Goal: Navigation & Orientation: Find specific page/section

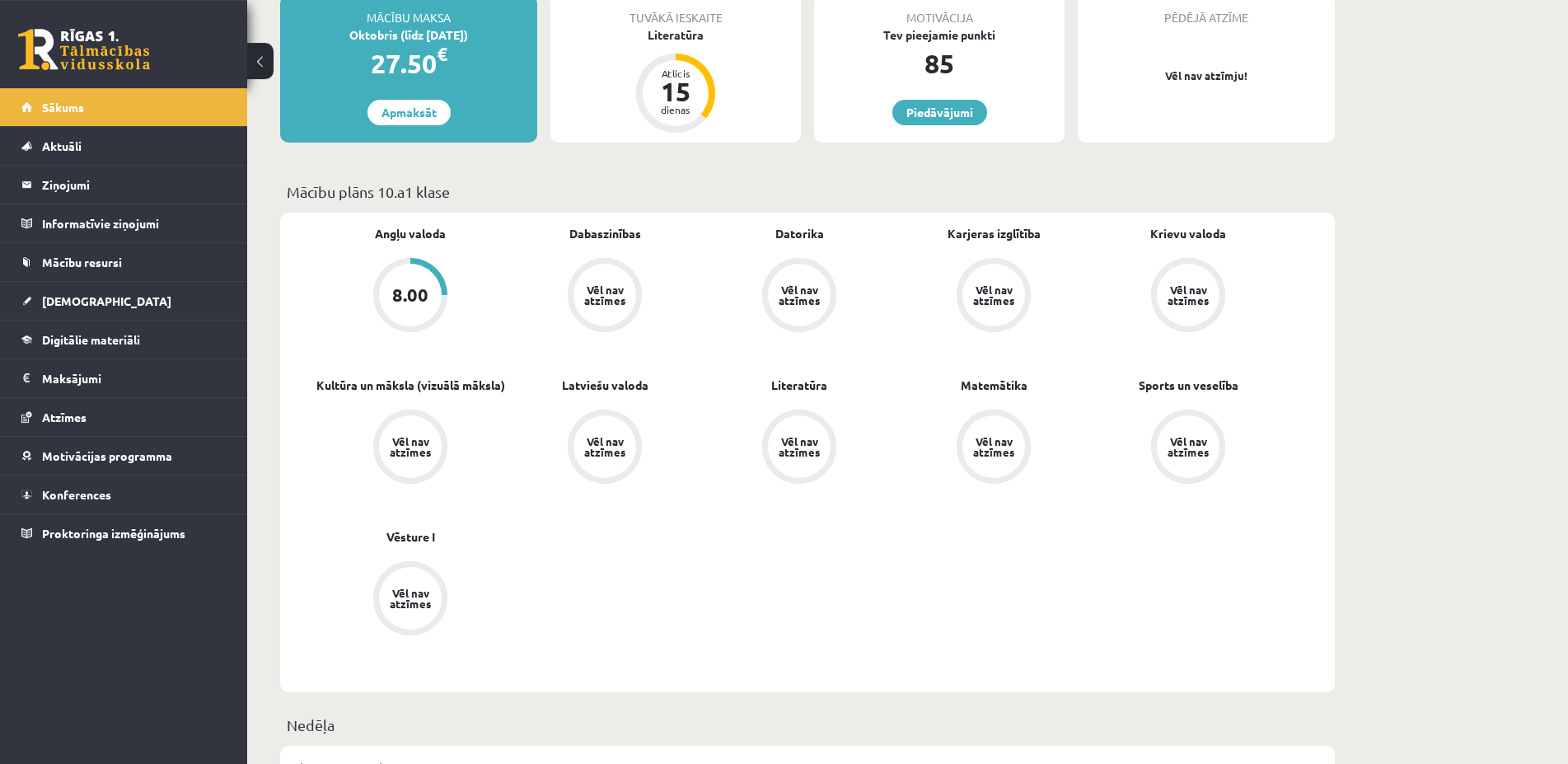
scroll to position [504, 0]
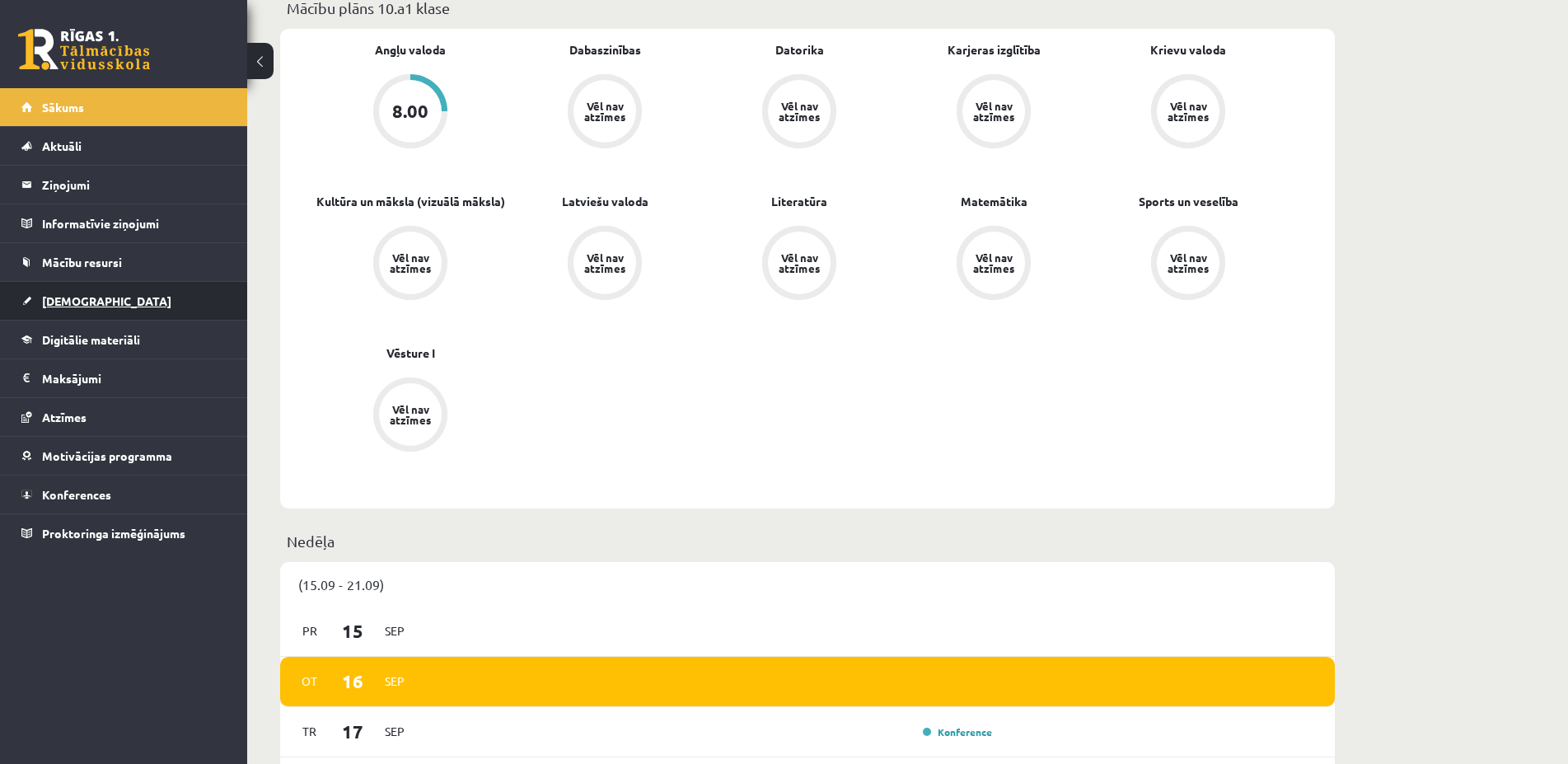
click at [84, 311] on link "[DEMOGRAPHIC_DATA]" at bounding box center [124, 300] width 205 height 38
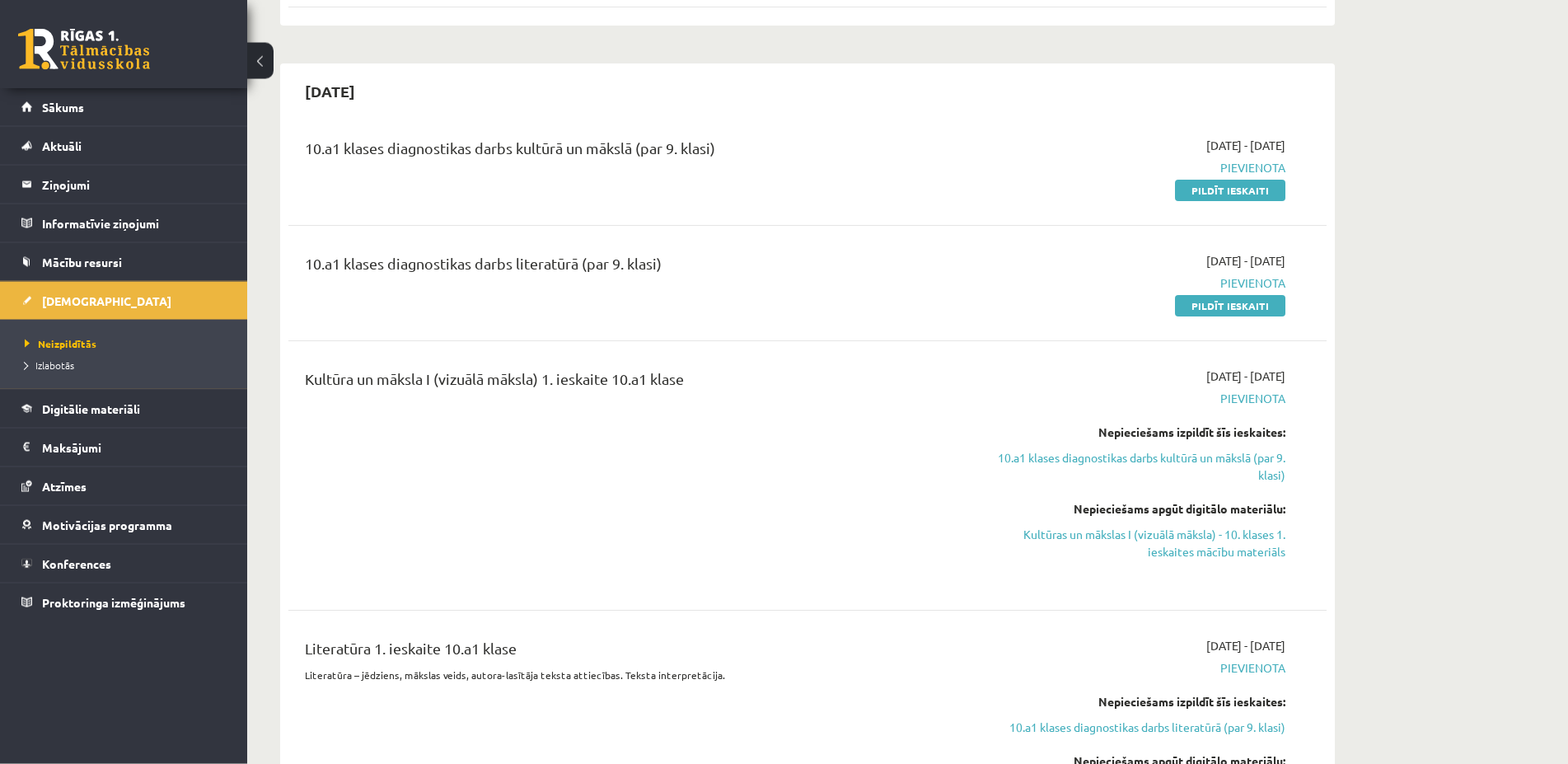
scroll to position [504, 0]
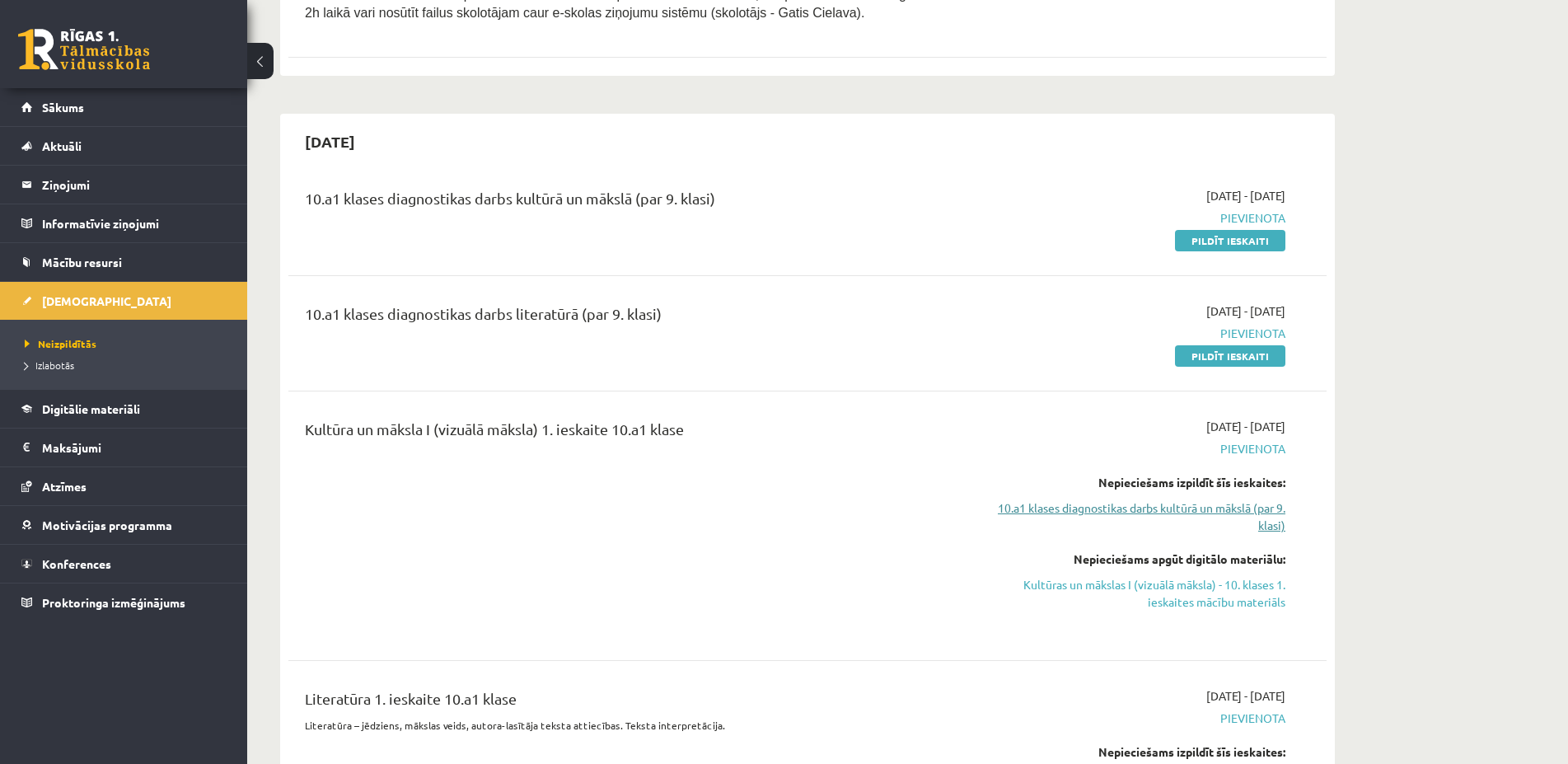
click at [1230, 508] on link "10.a1 klases diagnostikas darbs kultūrā un mākslā (par 9. klasi)" at bounding box center [1130, 516] width 310 height 34
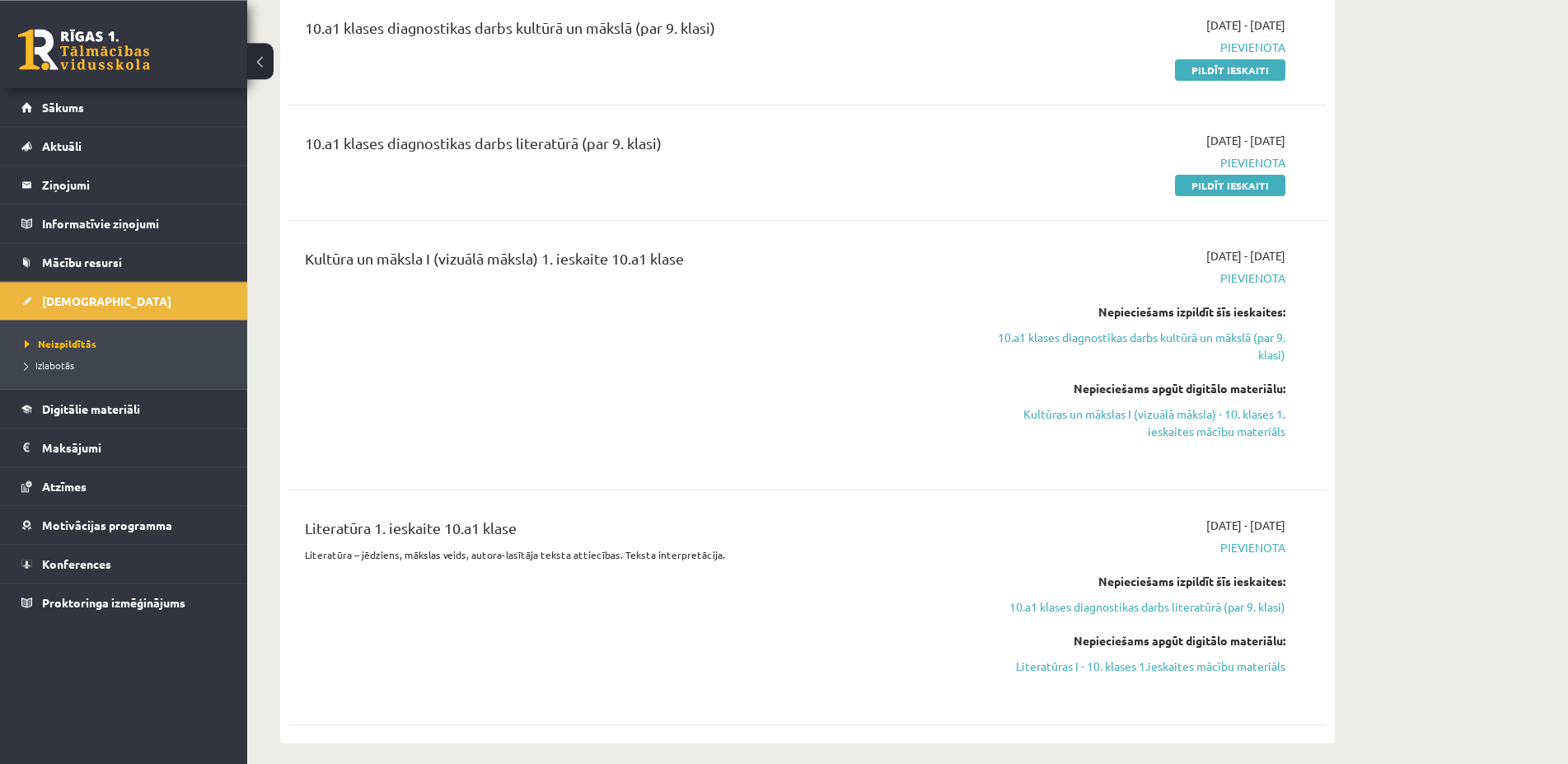
scroll to position [422, 0]
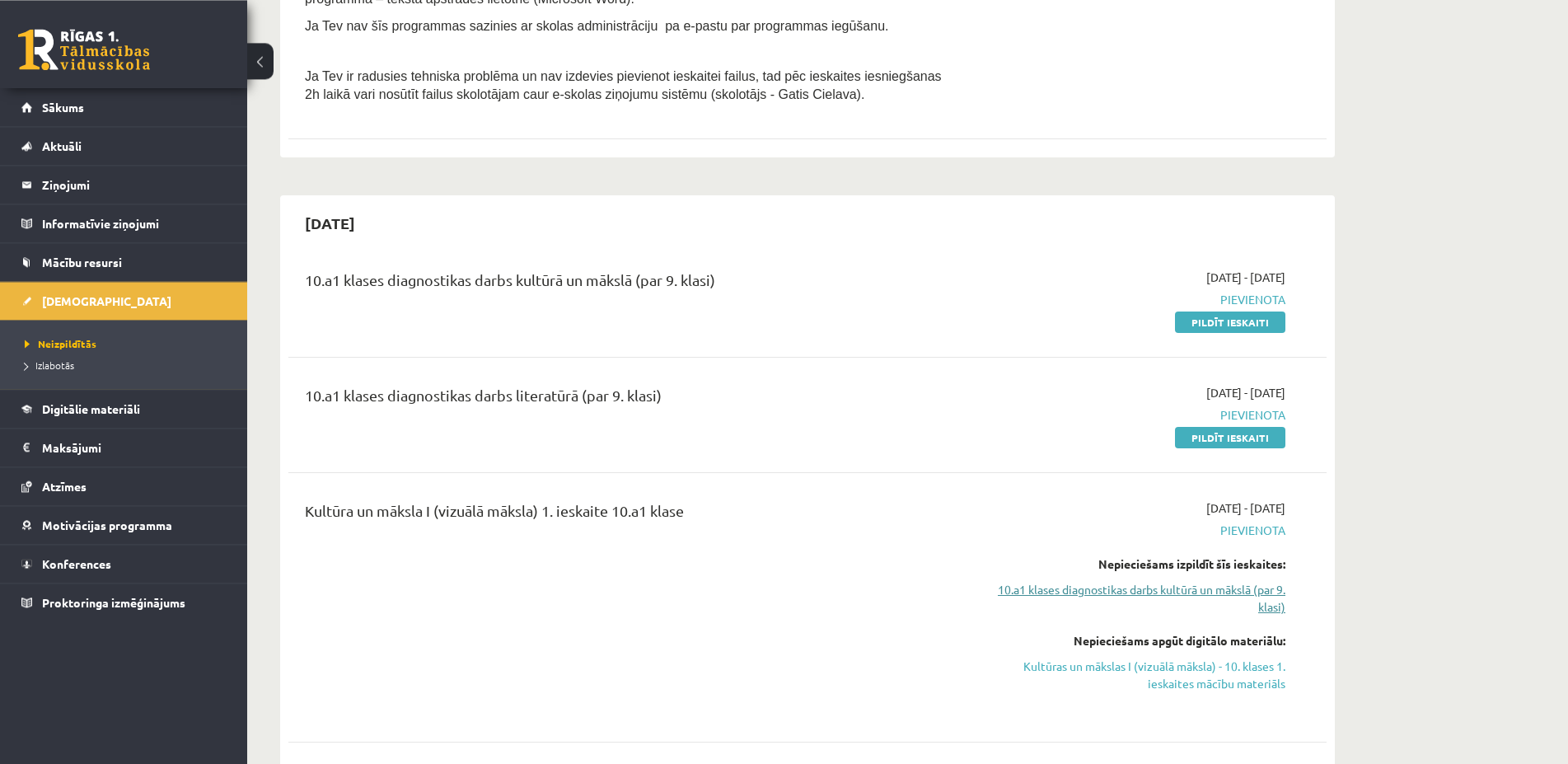
click at [1223, 594] on link "10.a1 klases diagnostikas darbs kultūrā un mākslā (par 9. klasi)" at bounding box center [1130, 598] width 310 height 34
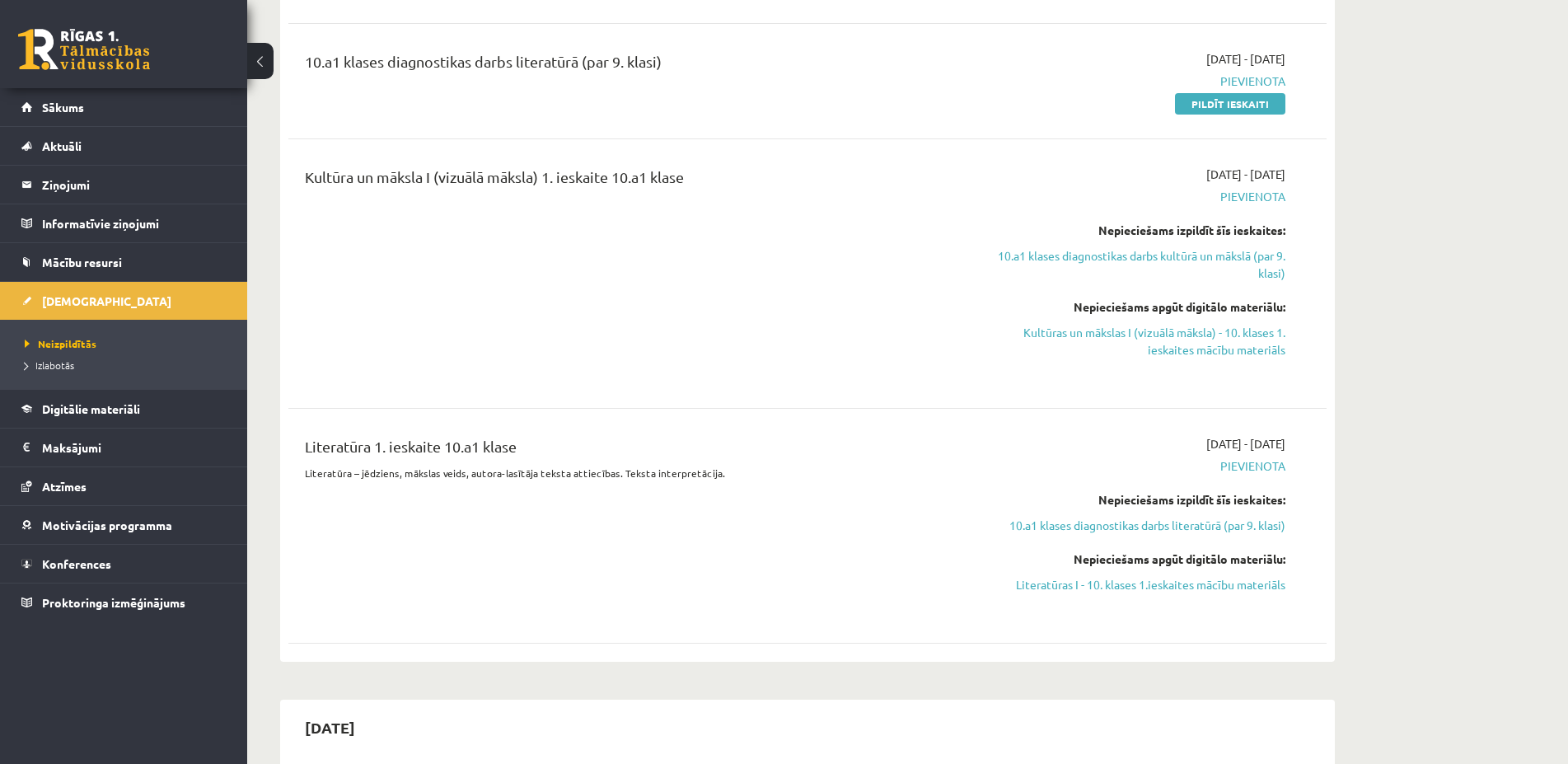
scroll to position [504, 0]
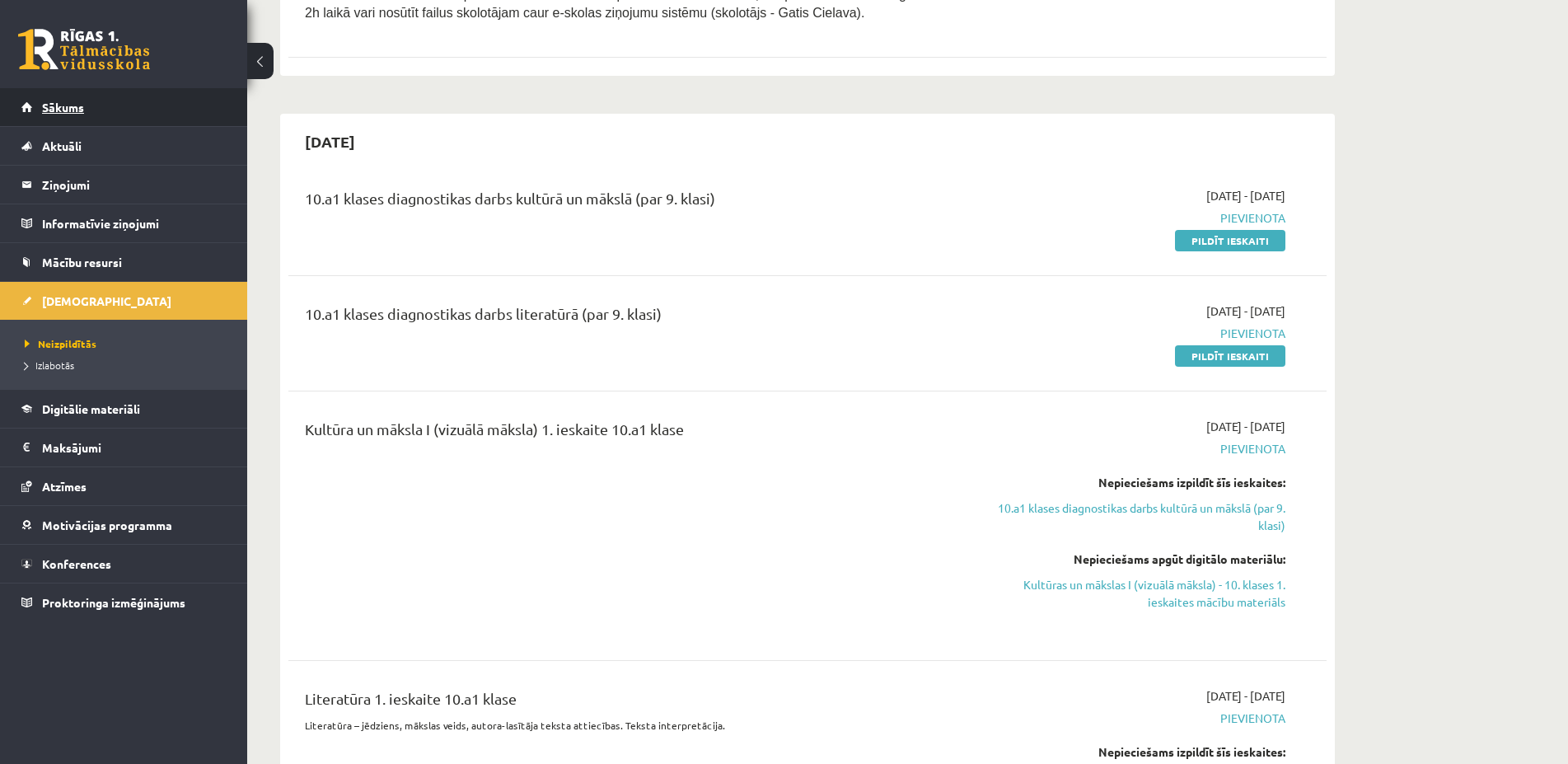
click at [47, 109] on span "Sākums" at bounding box center [63, 106] width 42 height 14
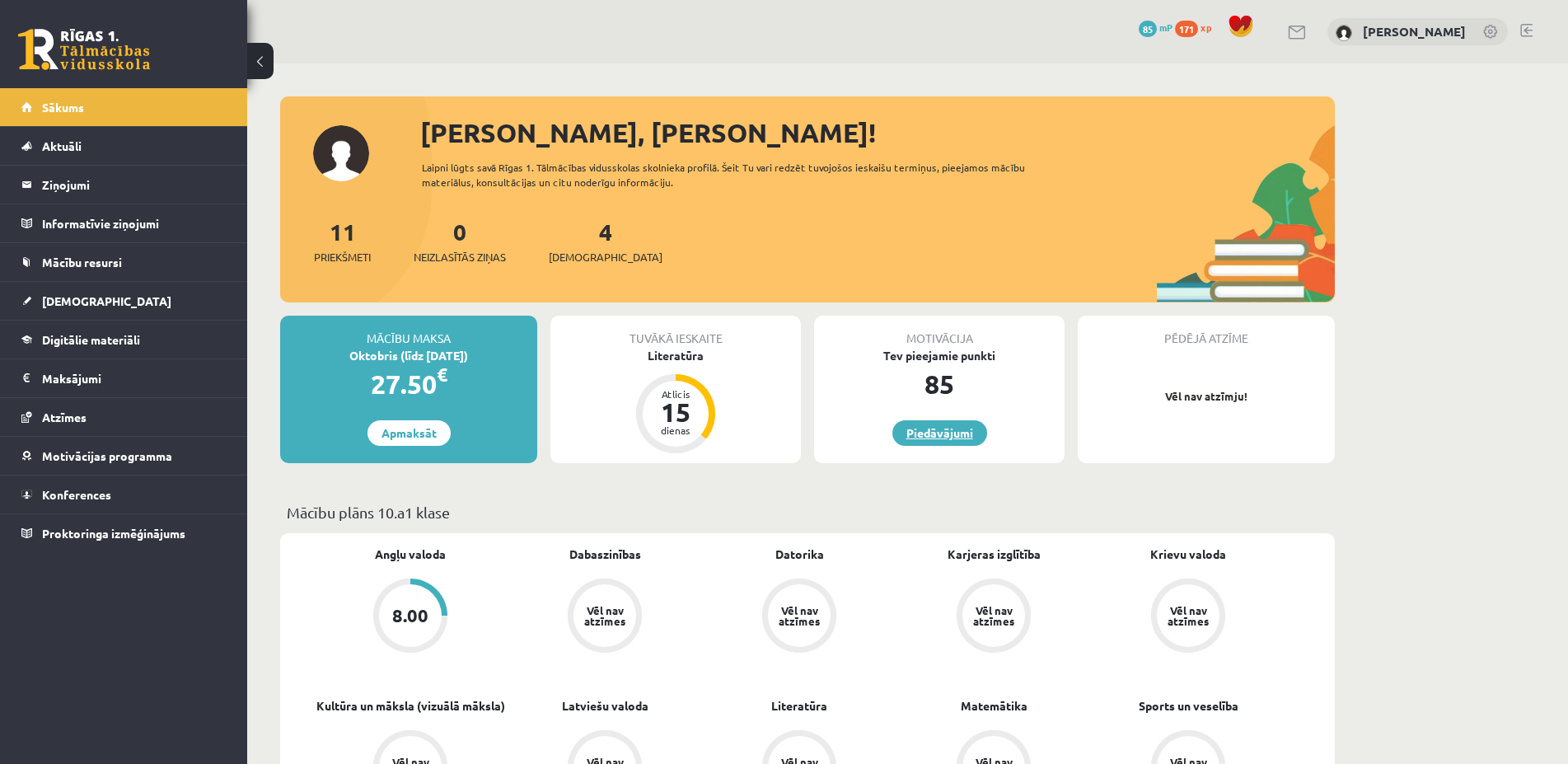
click at [959, 437] on link "Piedāvājumi" at bounding box center [939, 433] width 95 height 25
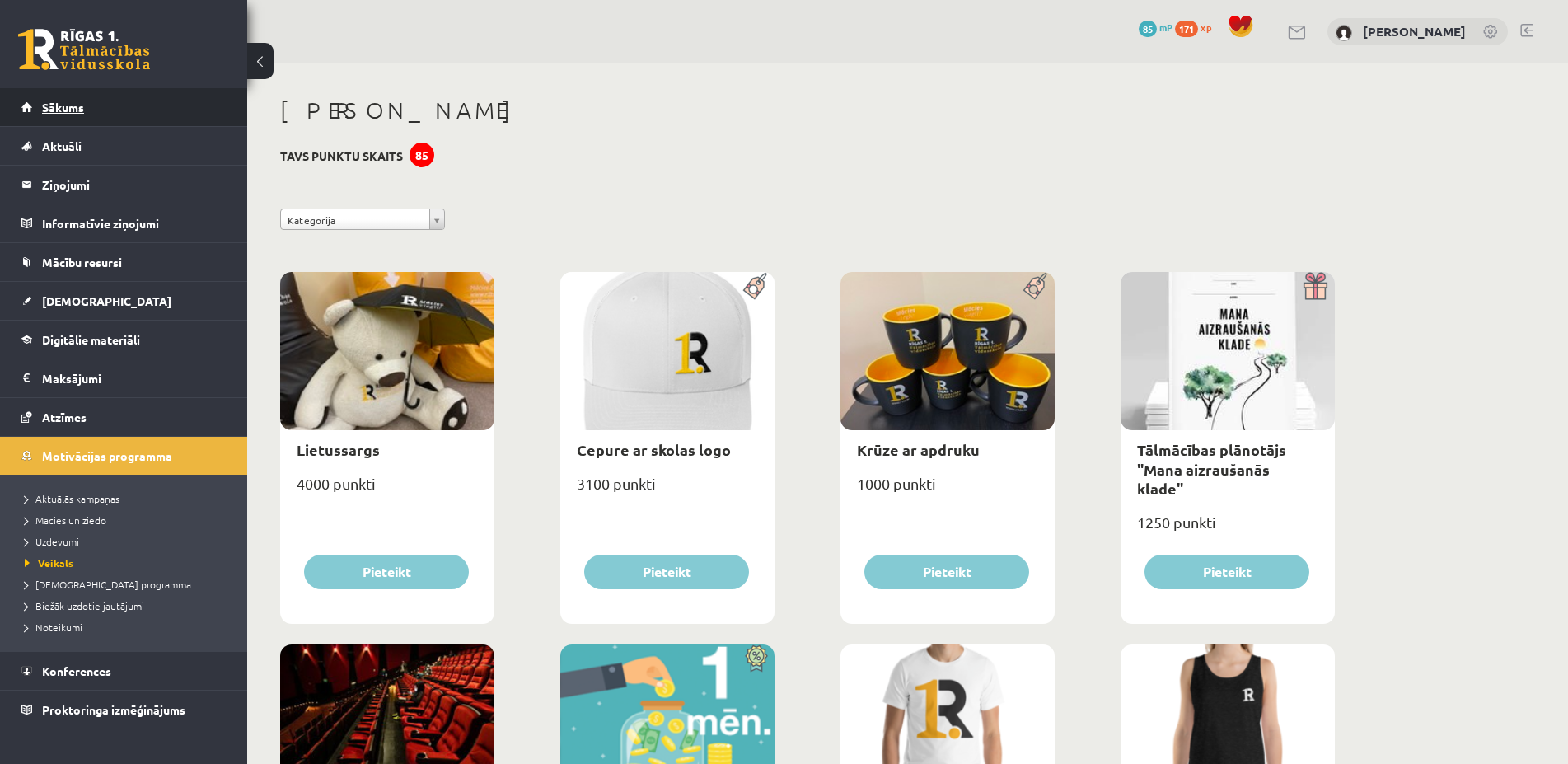
click at [63, 110] on span "Sākums" at bounding box center [63, 106] width 42 height 14
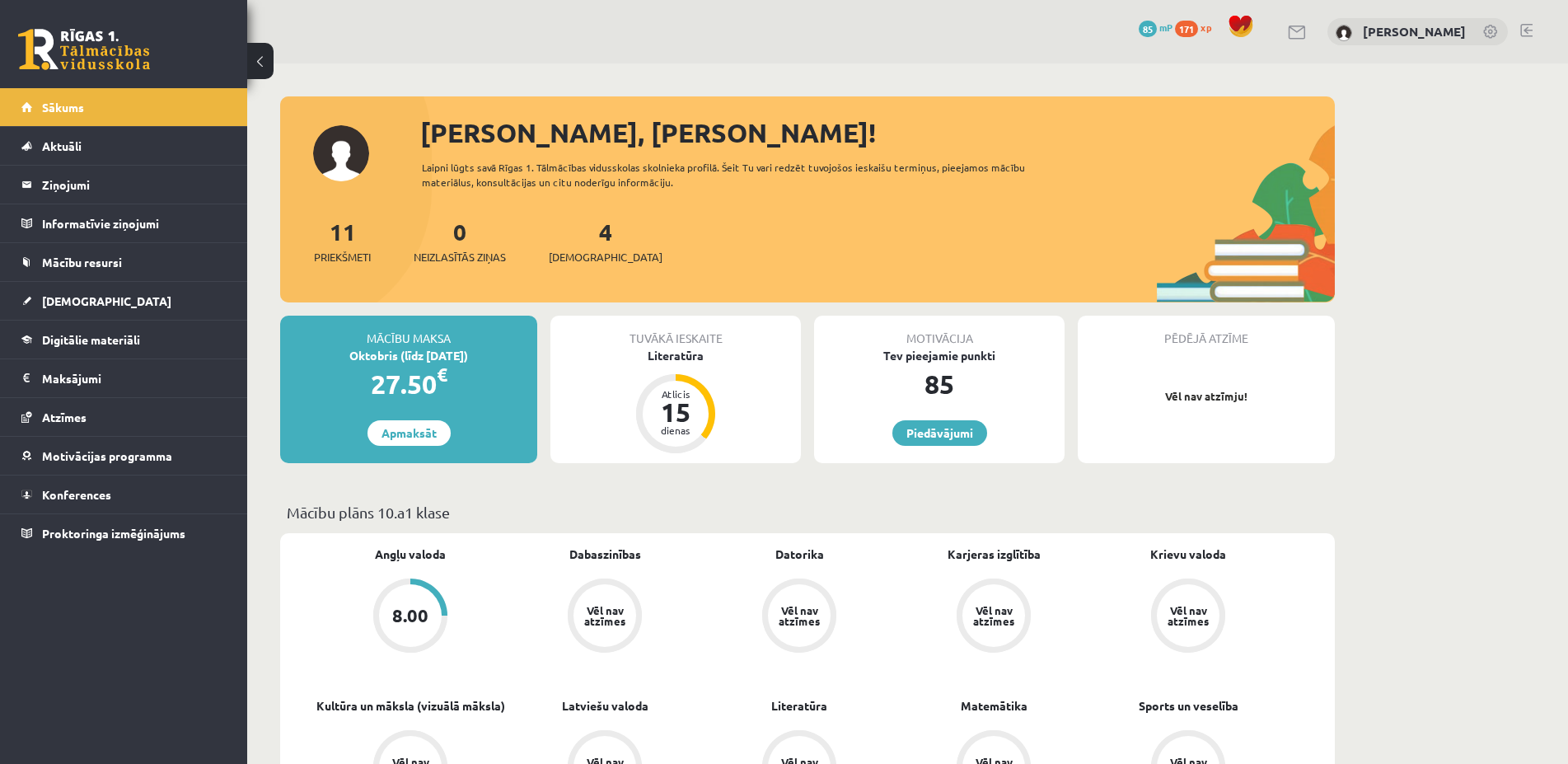
click at [1531, 29] on link at bounding box center [1526, 30] width 13 height 14
